Goal: Task Accomplishment & Management: Manage account settings

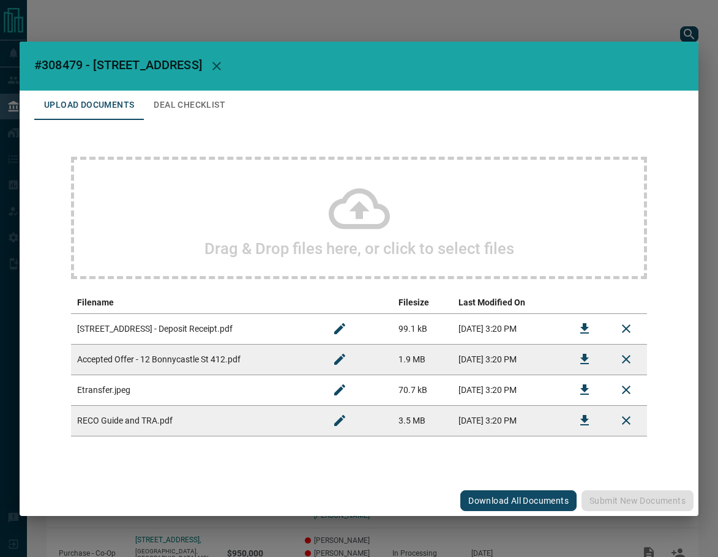
click at [180, 104] on button "Deal Checklist" at bounding box center [189, 105] width 91 height 29
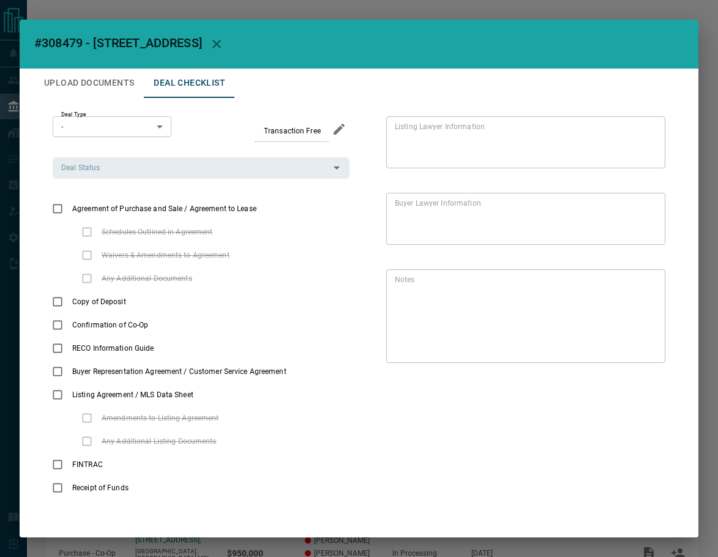
click at [72, 44] on span "#308479 - [STREET_ADDRESS]" at bounding box center [118, 43] width 168 height 15
copy span "308479"
click at [72, 80] on button "Upload Documents" at bounding box center [89, 83] width 110 height 29
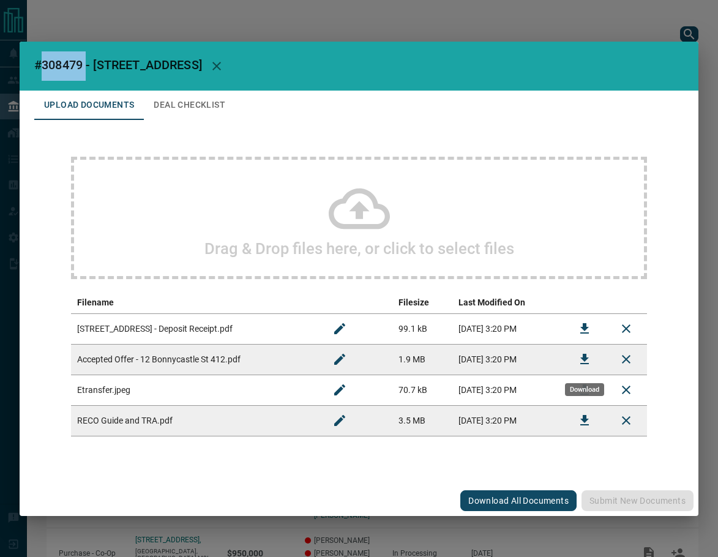
click at [585, 357] on icon "Download" at bounding box center [584, 359] width 9 height 10
click at [582, 328] on icon "Download" at bounding box center [584, 328] width 9 height 10
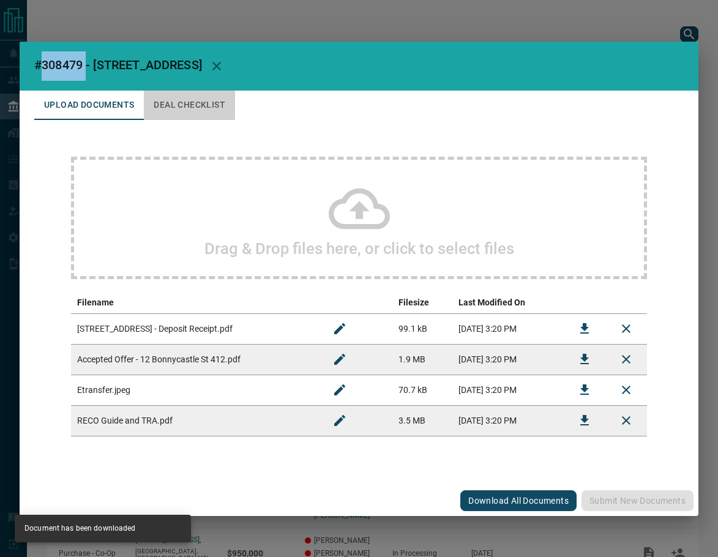
click at [205, 104] on button "Deal Checklist" at bounding box center [189, 105] width 91 height 29
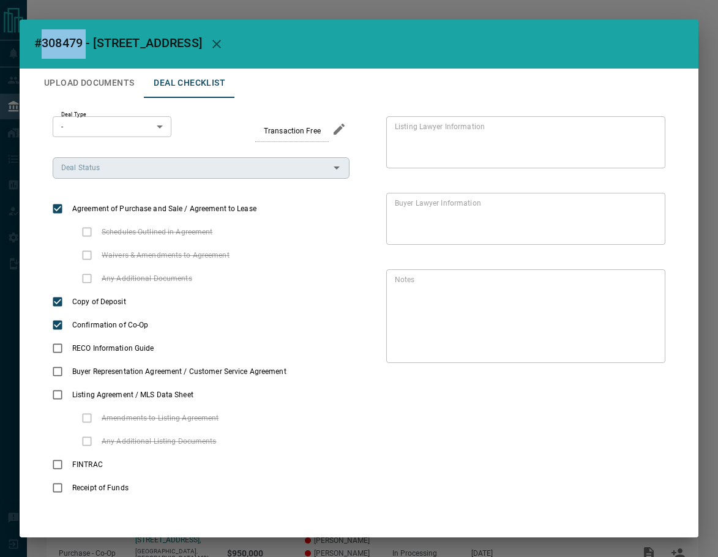
click at [101, 178] on div "Deal Status" at bounding box center [201, 167] width 297 height 21
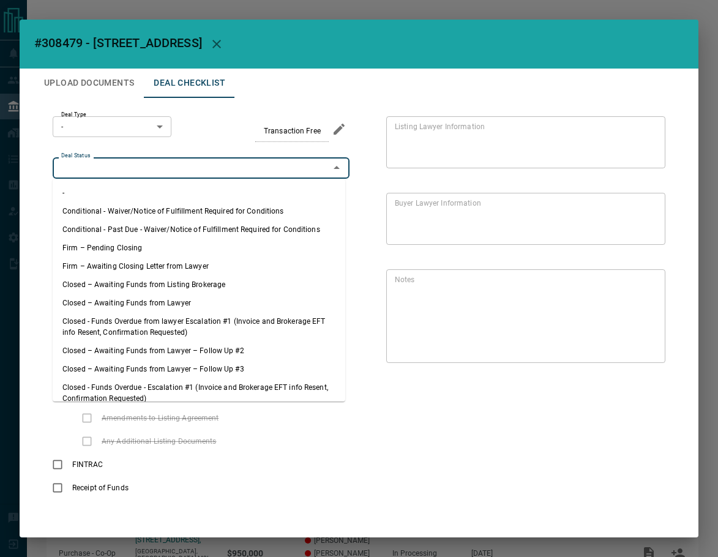
click at [105, 247] on li "Firm – Pending Closing" at bounding box center [199, 248] width 293 height 18
type input "**********"
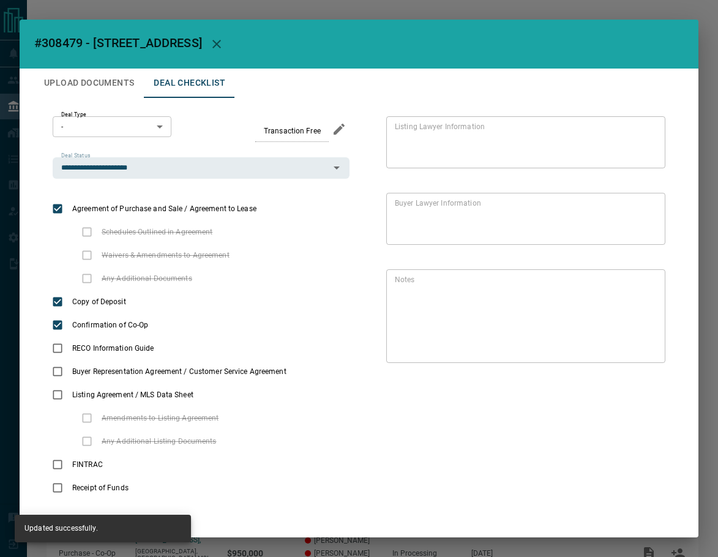
click at [128, 112] on div "**********" at bounding box center [359, 308] width 650 height 420
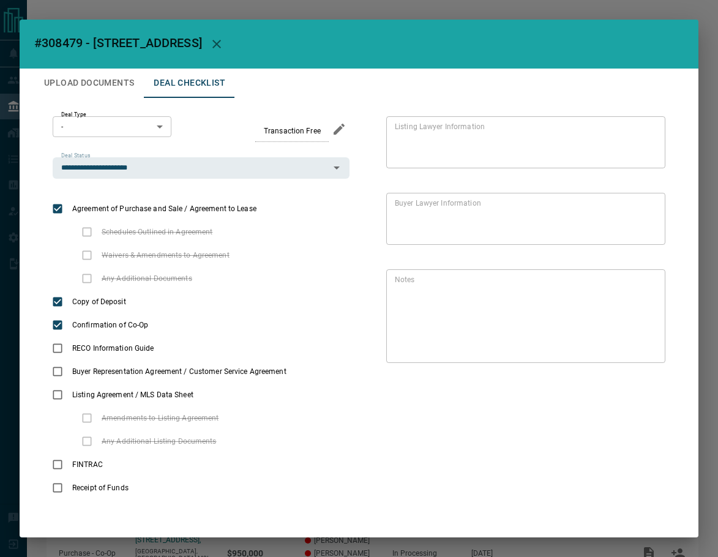
click at [128, 119] on body "Lead Transfers Leads Deals Listings Campaigns Quota Rules Agent Quotas Admin Mo…" at bounding box center [359, 351] width 718 height 703
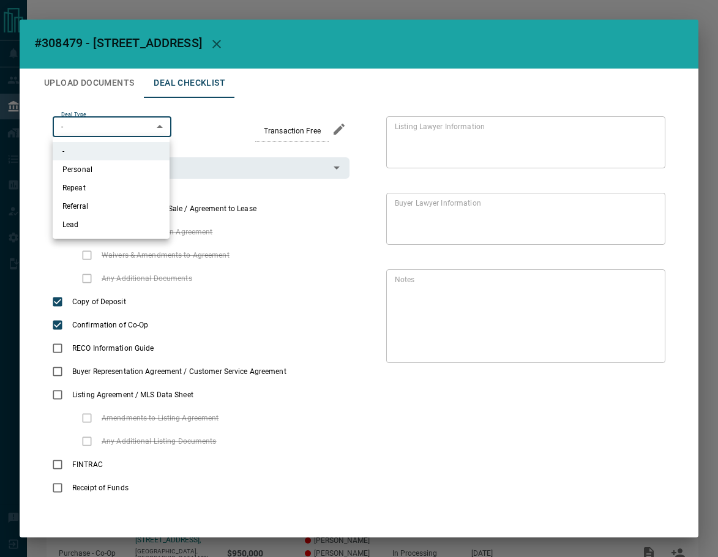
click at [84, 204] on li "Referral" at bounding box center [111, 206] width 117 height 18
type input "*"
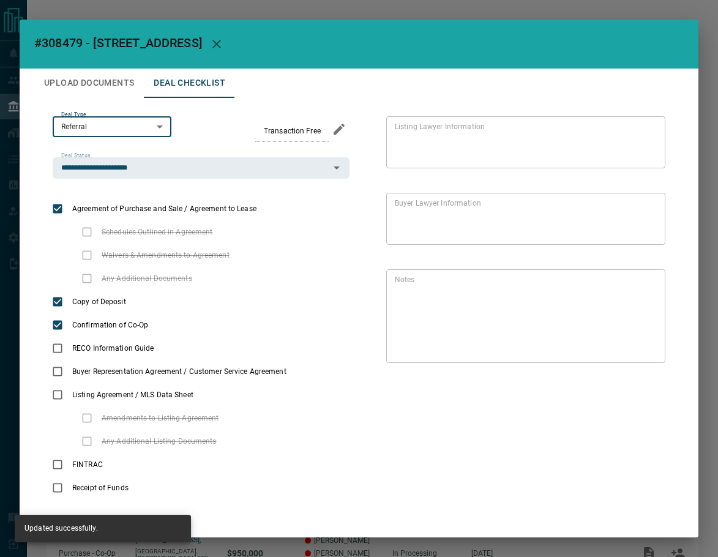
click at [83, 89] on button "Upload Documents" at bounding box center [89, 83] width 110 height 29
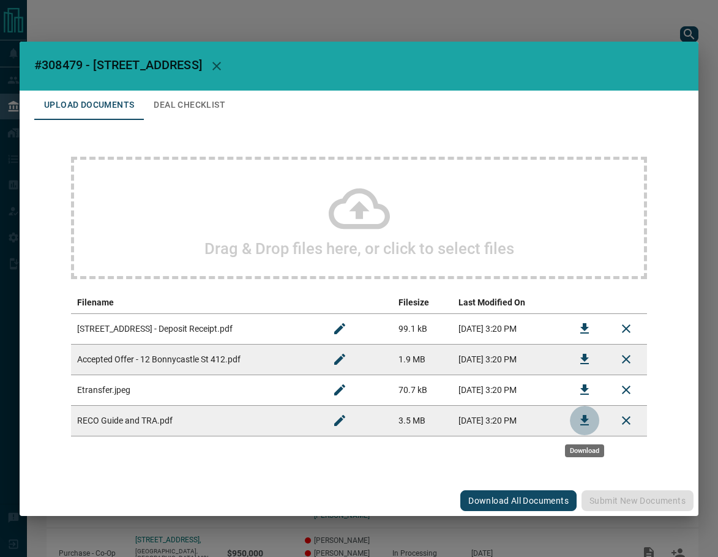
click at [580, 419] on icon "Download" at bounding box center [584, 420] width 15 height 15
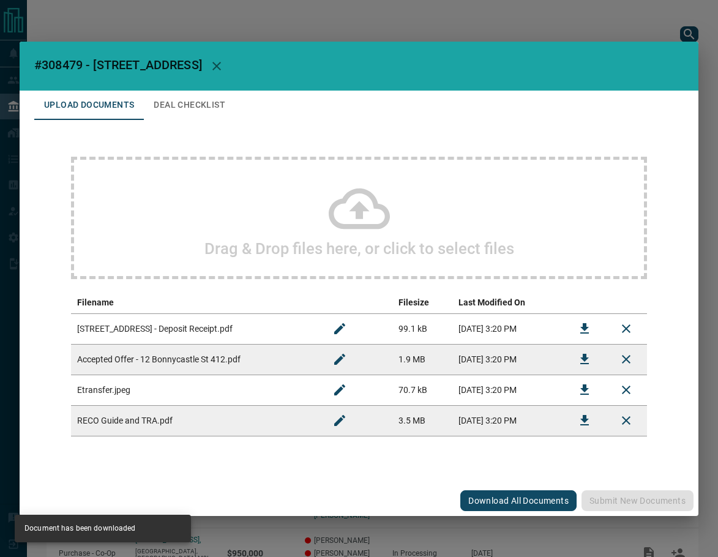
click at [190, 99] on button "Deal Checklist" at bounding box center [189, 105] width 91 height 29
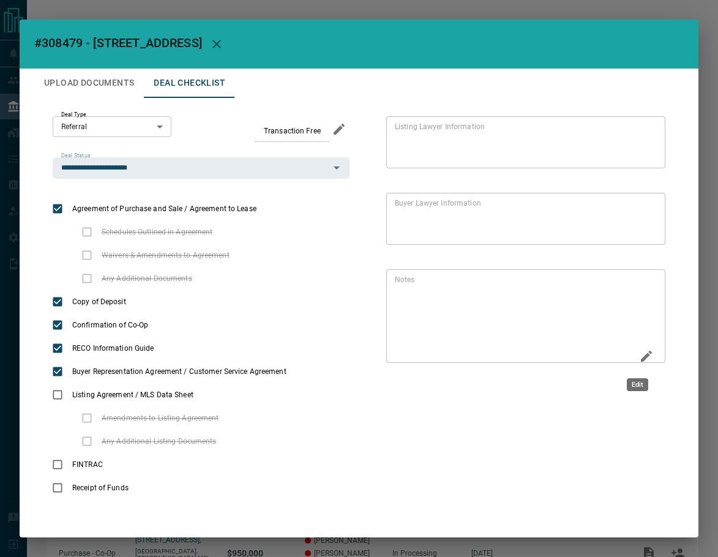
click at [639, 355] on icon "Edit" at bounding box center [646, 356] width 15 height 15
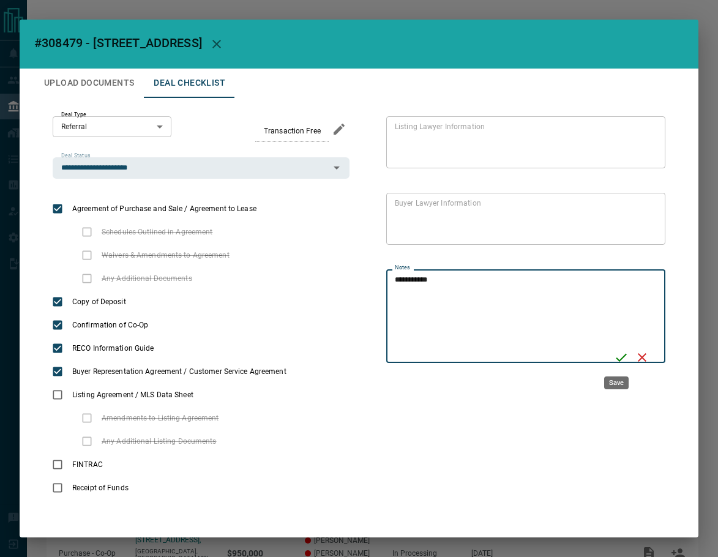
type textarea "**********"
click at [618, 361] on icon "Save" at bounding box center [621, 357] width 15 height 15
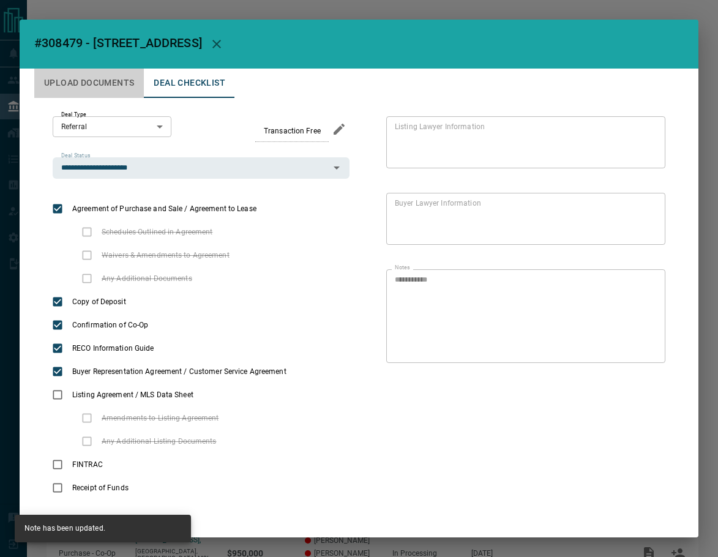
drag, startPoint x: 87, startPoint y: 80, endPoint x: 110, endPoint y: 82, distance: 22.7
click at [87, 80] on button "Upload Documents" at bounding box center [89, 83] width 110 height 29
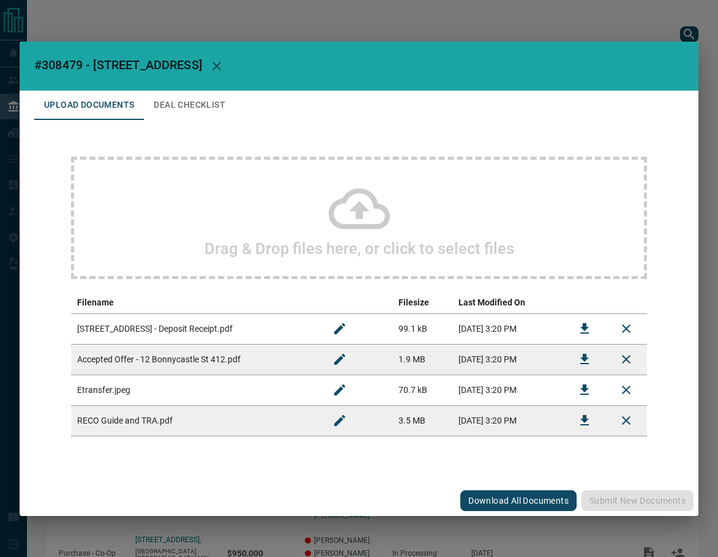
click at [257, 246] on h2 "Drag & Drop files here, or click to select files" at bounding box center [359, 248] width 310 height 18
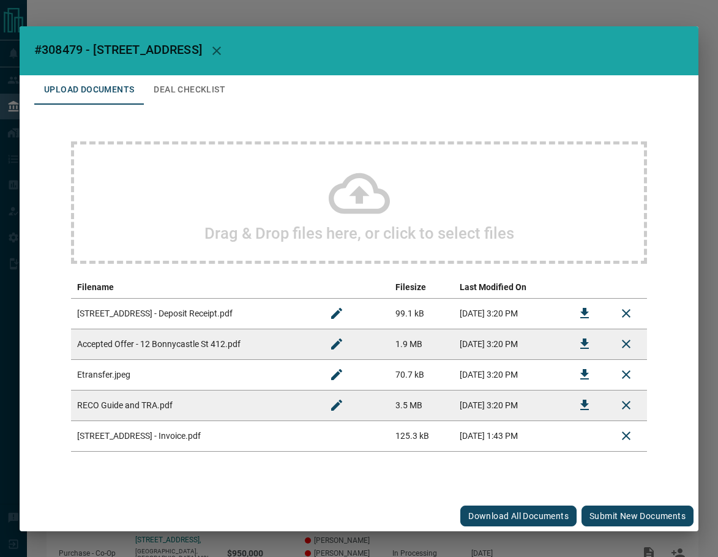
click at [616, 518] on button "Submit new documents" at bounding box center [638, 516] width 112 height 21
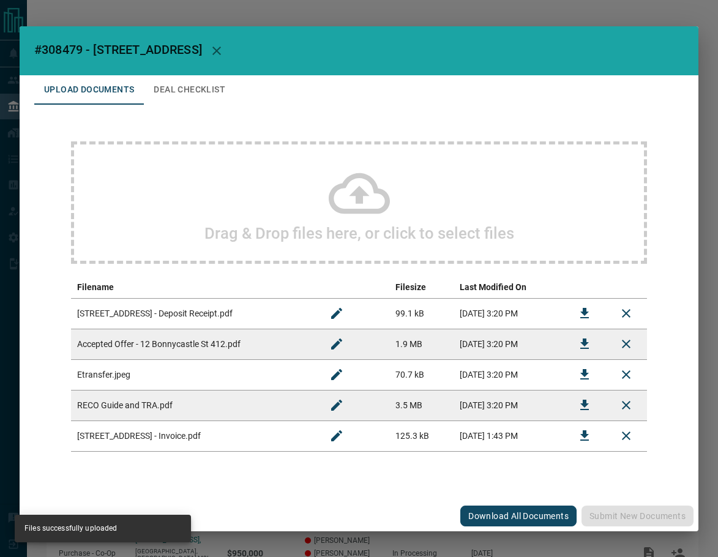
click at [170, 92] on button "Deal Checklist" at bounding box center [189, 89] width 91 height 29
